Goal: Task Accomplishment & Management: Manage account settings

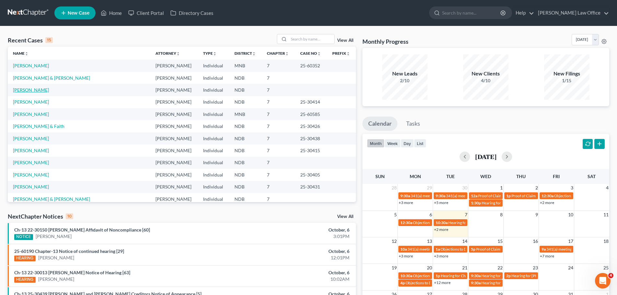
click at [30, 91] on link "[PERSON_NAME]" at bounding box center [31, 90] width 36 height 6
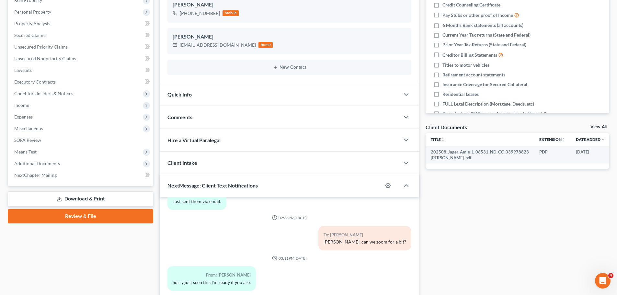
scroll to position [62, 0]
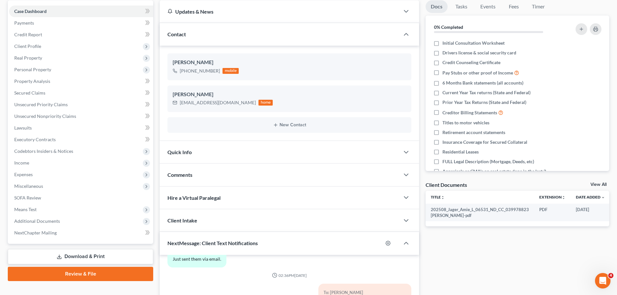
click at [177, 175] on span "Comments" at bounding box center [180, 175] width 25 height 6
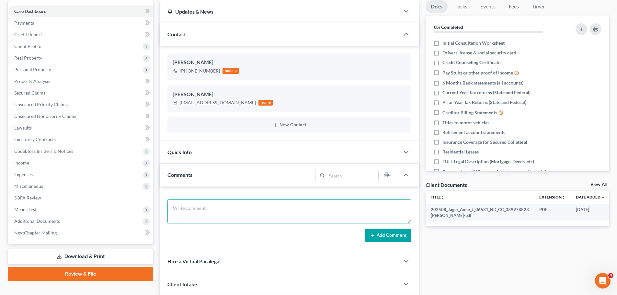
click at [193, 209] on textarea at bounding box center [290, 212] width 244 height 24
drag, startPoint x: 194, startPoint y: 208, endPoint x: 197, endPoint y: 208, distance: 3.3
click at [194, 208] on textarea "Amie has a remainder interest in her dad's house in Michagan -" at bounding box center [290, 212] width 244 height 24
click at [314, 209] on textarea "Amie has an $ 18K remainder interest in her dad's house in Michagan -" at bounding box center [290, 212] width 244 height 24
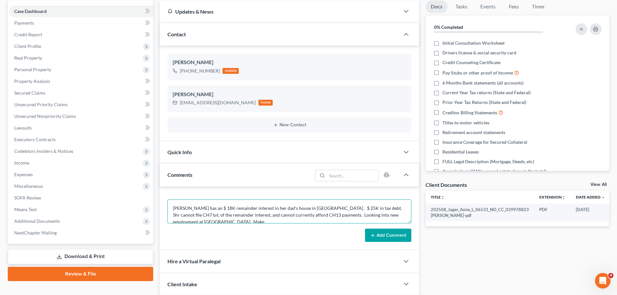
scroll to position [1, 0]
type textarea "Amie has an $ 18K remainder interest in her dad's house in Michagan . $ 25K in …"
click at [388, 235] on button "Add Comment" at bounding box center [388, 236] width 46 height 14
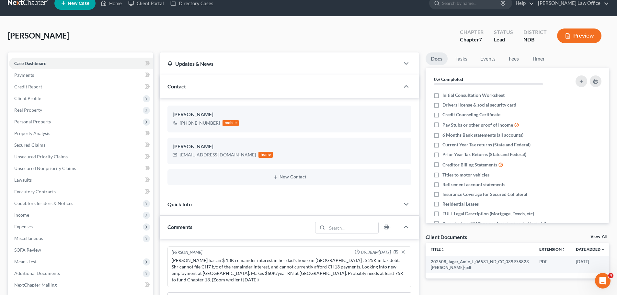
scroll to position [0, 0]
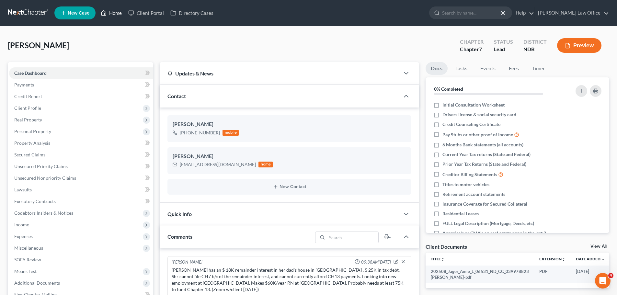
click at [114, 12] on link "Home" at bounding box center [112, 13] width 28 height 12
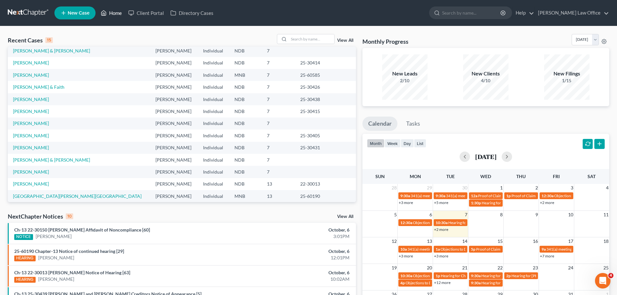
scroll to position [44, 0]
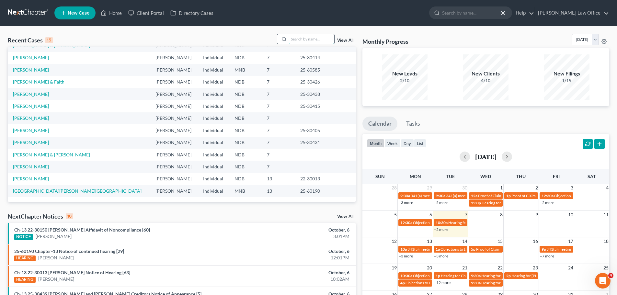
click at [295, 39] on input "search" at bounding box center [311, 38] width 45 height 9
click at [291, 40] on input "search" at bounding box center [311, 38] width 45 height 9
type input "fuller"
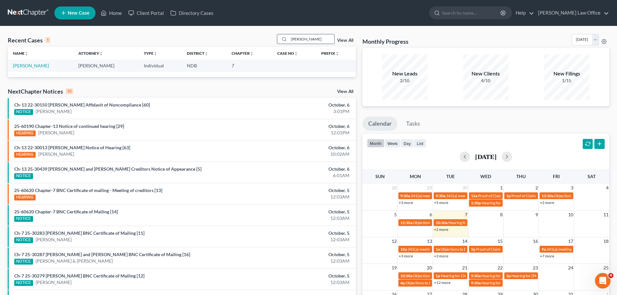
scroll to position [0, 0]
click at [22, 66] on link "[PERSON_NAME]" at bounding box center [31, 66] width 36 height 6
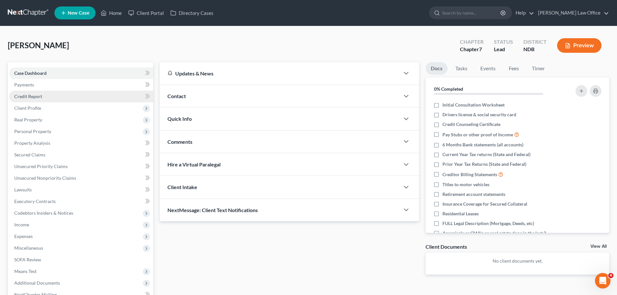
click at [29, 95] on span "Credit Report" at bounding box center [28, 97] width 28 height 6
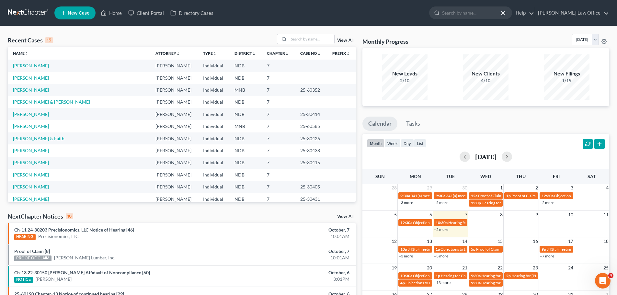
click at [24, 63] on link "[PERSON_NAME]" at bounding box center [31, 66] width 36 height 6
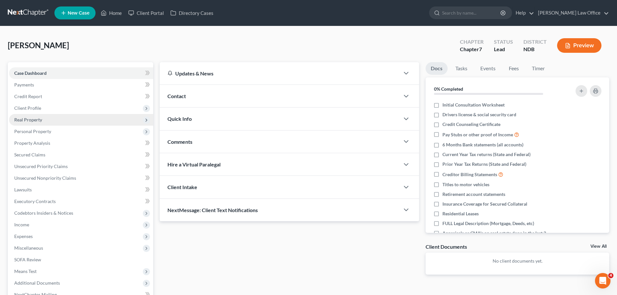
click at [33, 119] on span "Real Property" at bounding box center [28, 120] width 28 height 6
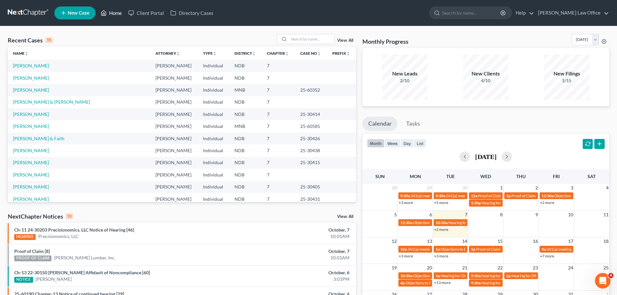
click at [115, 12] on link "Home" at bounding box center [112, 13] width 28 height 12
click at [304, 42] on input "search" at bounding box center [311, 38] width 45 height 9
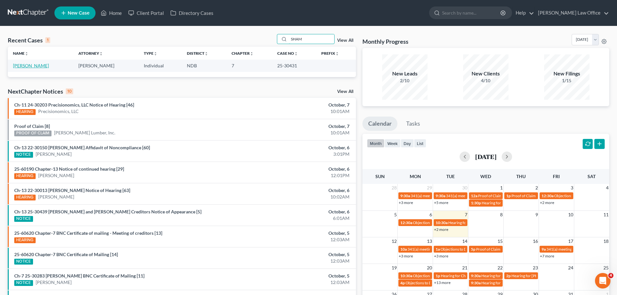
type input "SHAM"
click at [23, 65] on link "[PERSON_NAME]" at bounding box center [31, 66] width 36 height 6
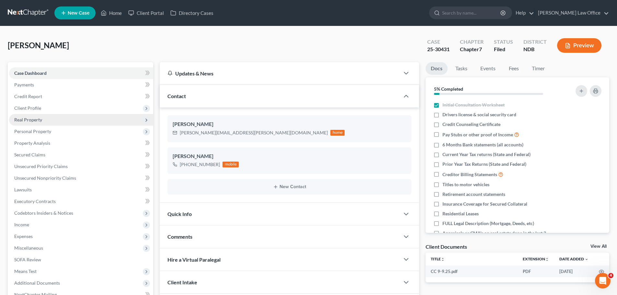
click at [35, 121] on span "Real Property" at bounding box center [28, 120] width 28 height 6
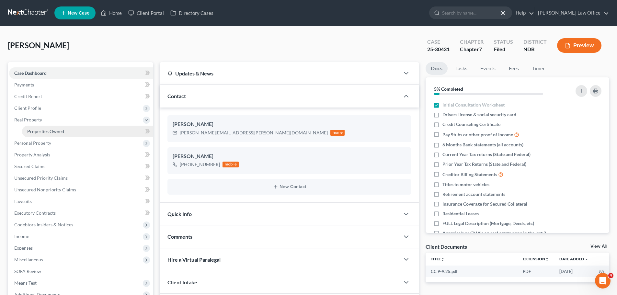
click at [50, 131] on span "Properties Owned" at bounding box center [45, 132] width 37 height 6
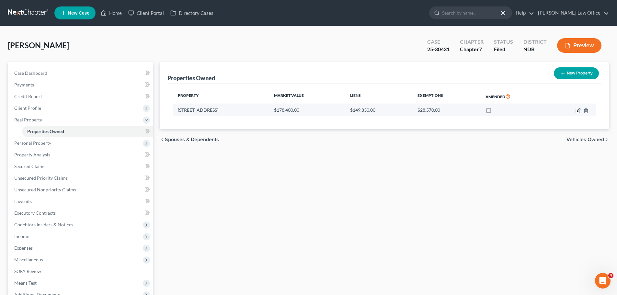
click at [578, 111] on icon "button" at bounding box center [579, 110] width 3 height 3
select select "29"
select select "0"
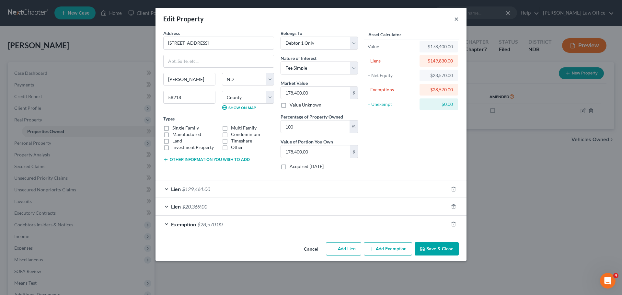
click at [456, 20] on button "×" at bounding box center [456, 19] width 5 height 8
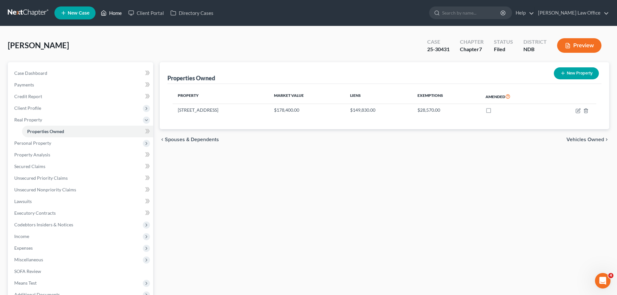
click at [111, 12] on link "Home" at bounding box center [112, 13] width 28 height 12
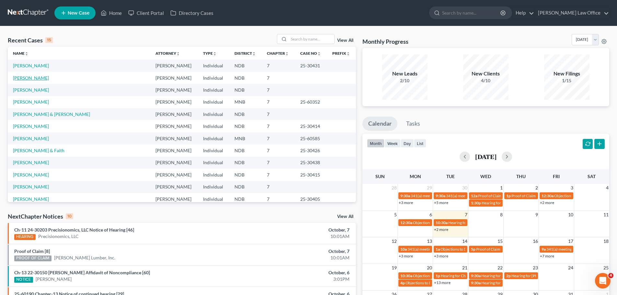
click at [26, 79] on link "[PERSON_NAME]" at bounding box center [31, 78] width 36 height 6
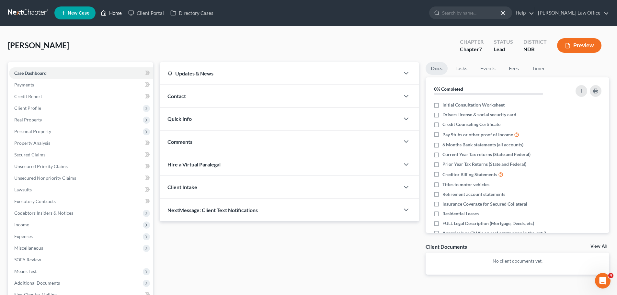
drag, startPoint x: 117, startPoint y: 8, endPoint x: 9, endPoint y: 20, distance: 108.9
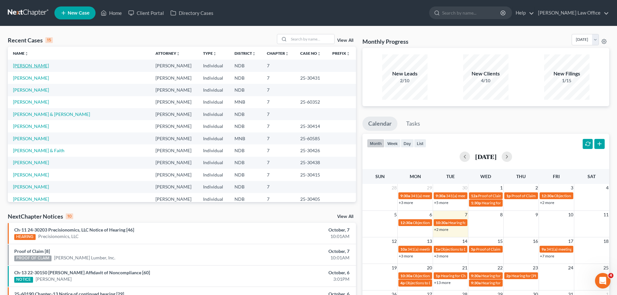
click at [22, 66] on link "[PERSON_NAME]" at bounding box center [31, 66] width 36 height 6
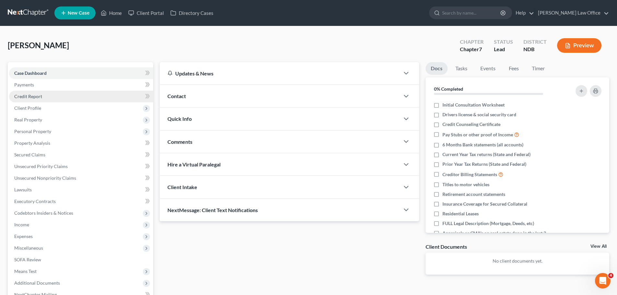
click at [30, 96] on span "Credit Report" at bounding box center [28, 97] width 28 height 6
